Goal: Check status: Check status

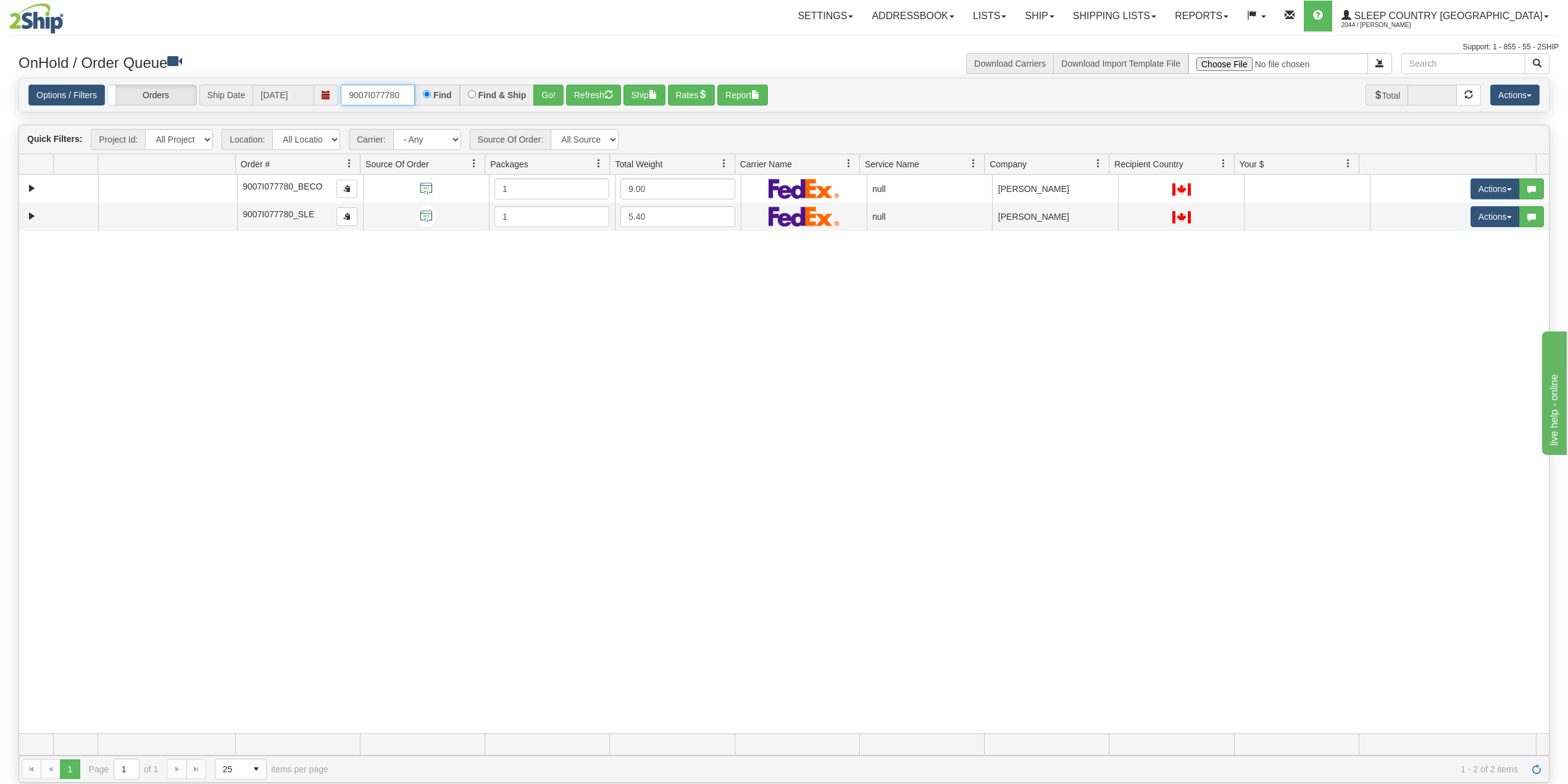
click at [371, 101] on input "9007I077780" at bounding box center [378, 95] width 74 height 21
paste input "0I084161"
type input "9000I084161"
click at [551, 95] on button "Go!" at bounding box center [549, 95] width 30 height 21
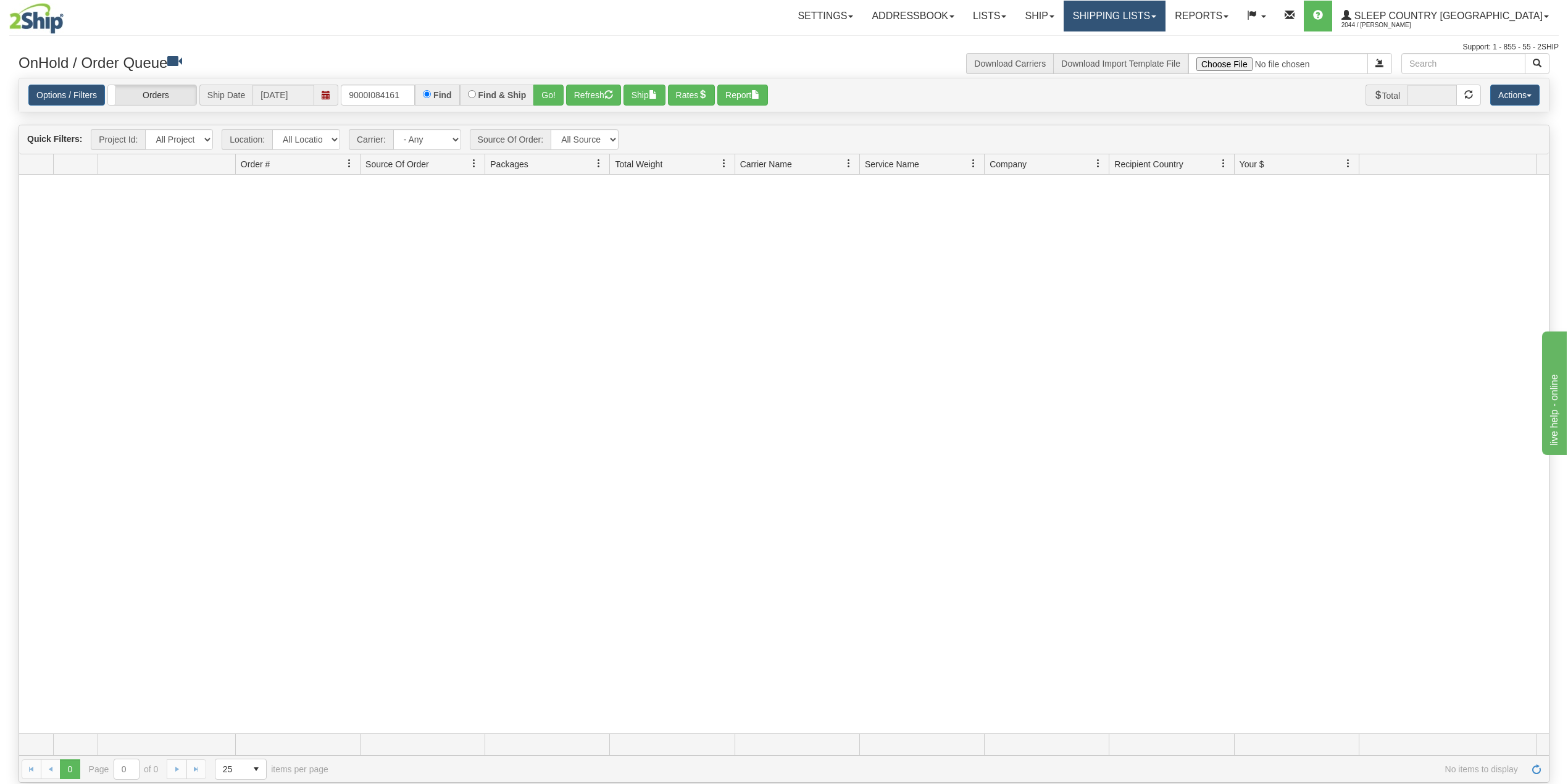
click at [1166, 27] on link "Shipping lists" at bounding box center [1115, 16] width 102 height 31
click at [1153, 56] on span "Search Shipment History" at bounding box center [1104, 59] width 95 height 10
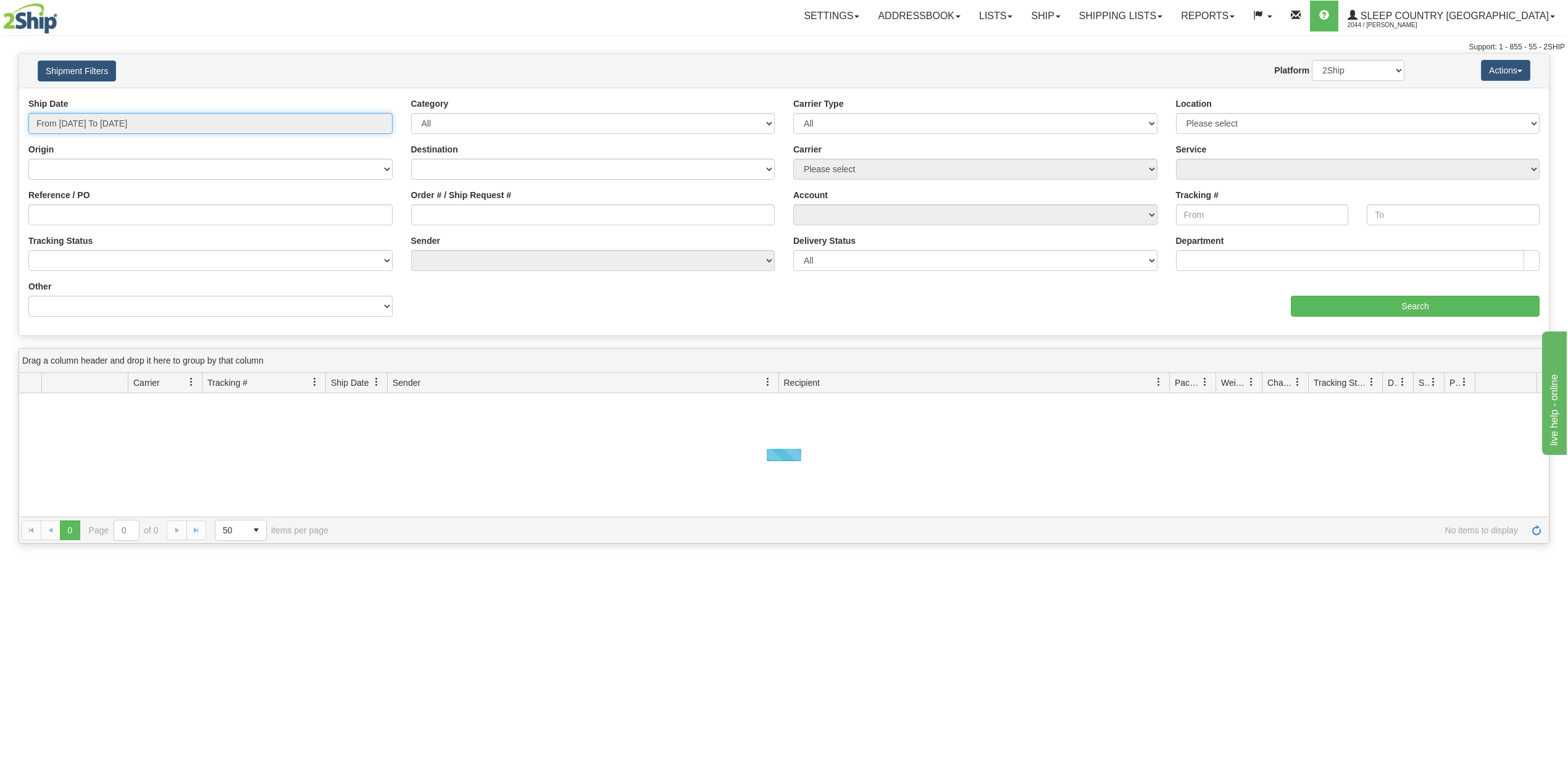
click at [137, 124] on input "From [DATE] To [DATE]" at bounding box center [210, 124] width 364 height 21
click at [103, 216] on li "Last 30 Days" at bounding box center [83, 213] width 99 height 17
type input "From [DATE] To [DATE]"
click at [103, 216] on input "Reference / PO" at bounding box center [210, 215] width 364 height 21
paste input "9000I084161"
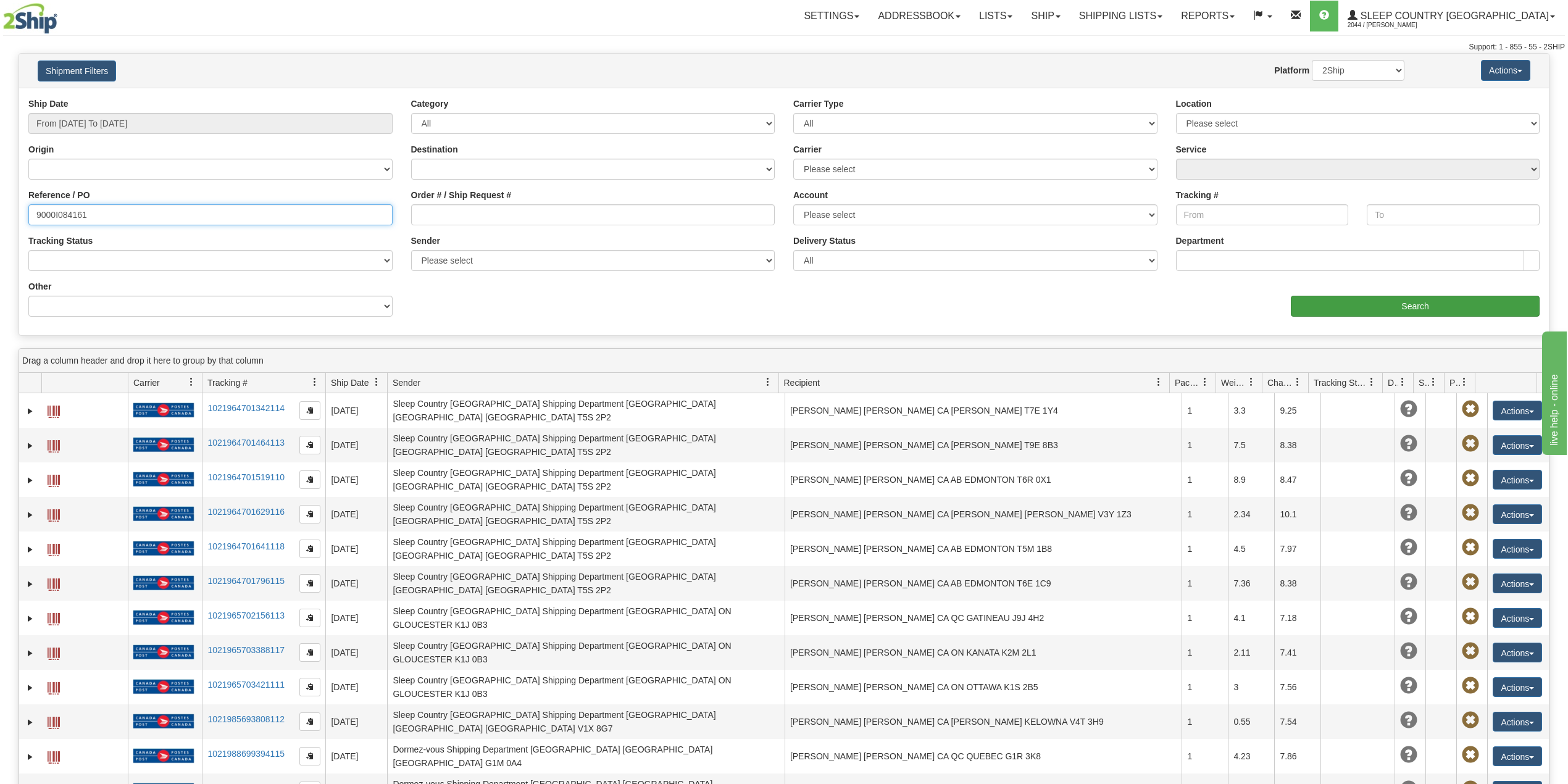
type input "9000I084161"
click at [1445, 311] on input "Search" at bounding box center [1415, 306] width 249 height 21
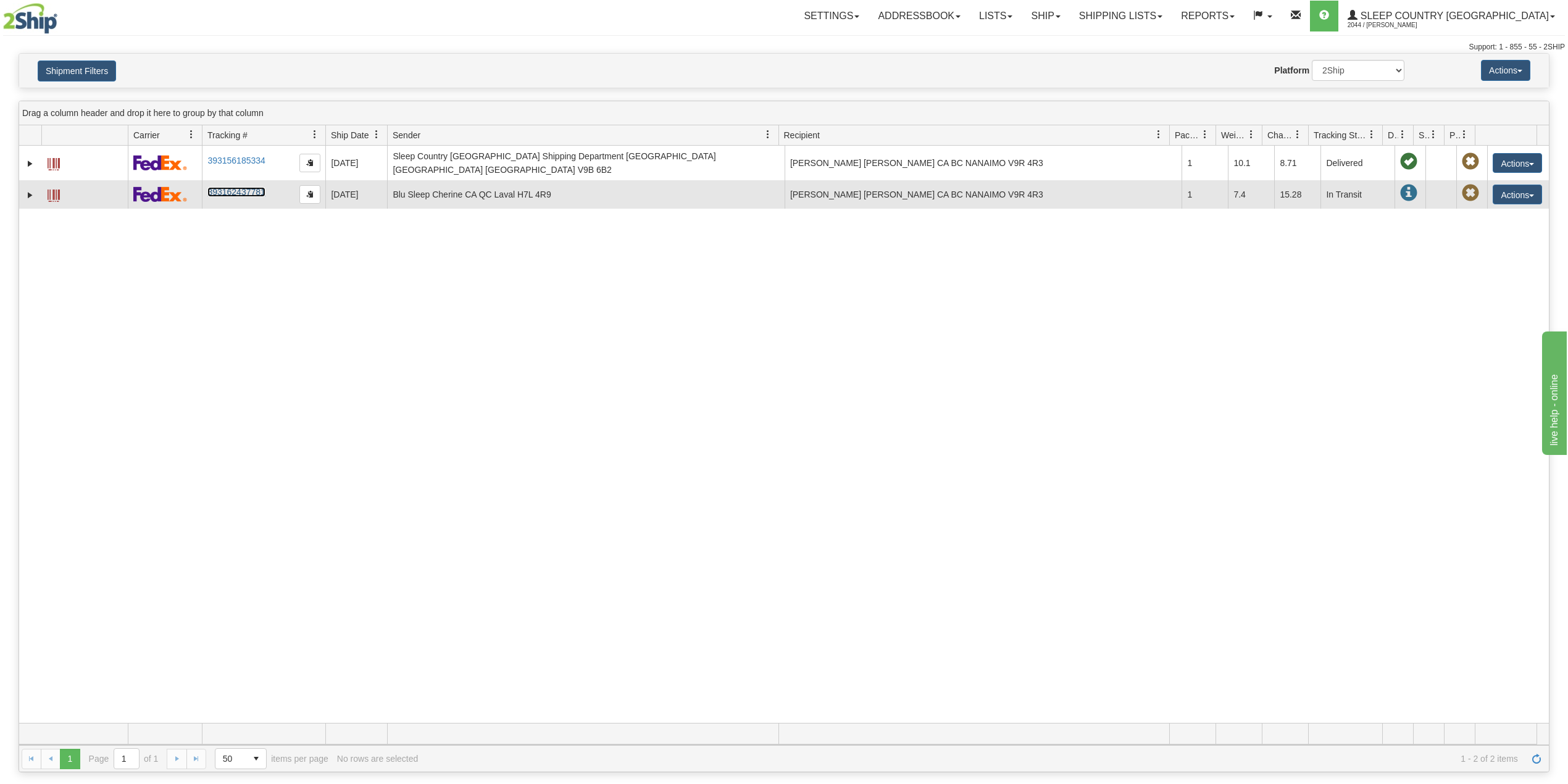
click at [247, 187] on link "393162437781" at bounding box center [235, 192] width 57 height 10
